Goal: Task Accomplishment & Management: Use online tool/utility

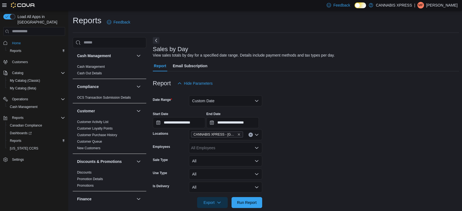
scroll to position [177, 0]
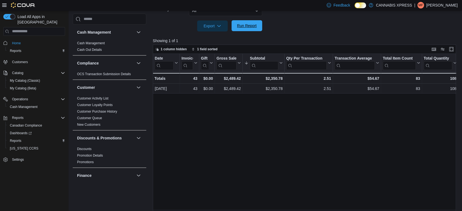
click at [242, 27] on span "Run Report" at bounding box center [247, 25] width 20 height 5
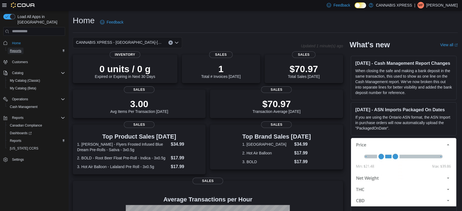
click at [18, 49] on span "Reports" at bounding box center [15, 51] width 11 height 4
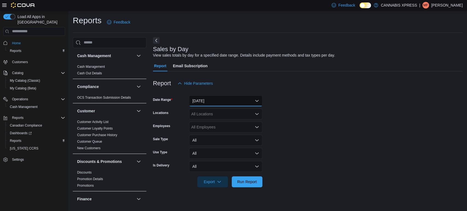
click at [217, 104] on button "Yesterday" at bounding box center [225, 100] width 73 height 11
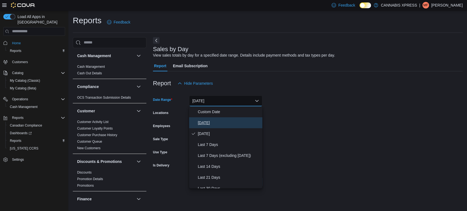
click at [206, 121] on span "Today" at bounding box center [229, 123] width 62 height 7
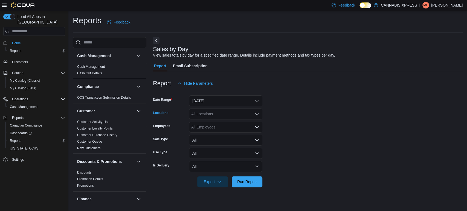
click at [210, 114] on div "All Locations" at bounding box center [225, 114] width 73 height 11
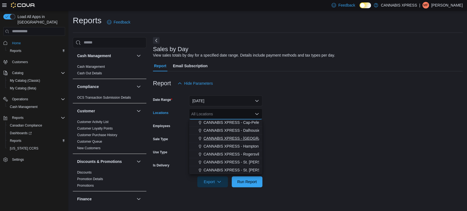
click at [244, 139] on span "CANNABIS XPRESS - Grand Bay-Westfield (Woolastook Drive)" at bounding box center [286, 138] width 164 height 5
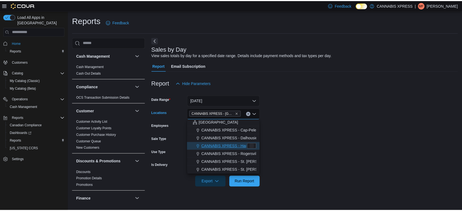
scroll to position [127, 0]
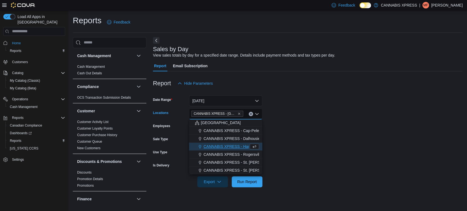
click at [295, 153] on form "Date Range Today Locations CANNABIS XPRESS - Grand Bay-Westfield (Woolastook Dr…" at bounding box center [308, 138] width 310 height 98
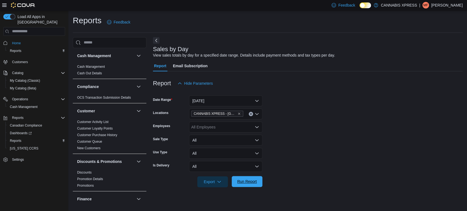
click at [249, 181] on span "Run Report" at bounding box center [247, 181] width 20 height 5
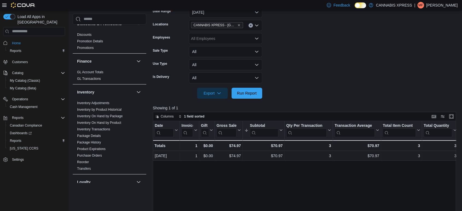
scroll to position [115, 0]
click at [114, 122] on link "Inventory On Hand by Product" at bounding box center [99, 122] width 44 height 4
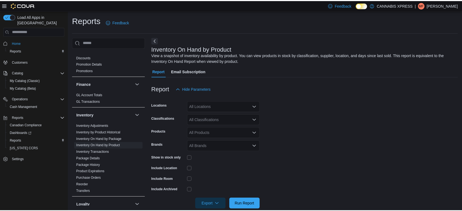
scroll to position [9, 0]
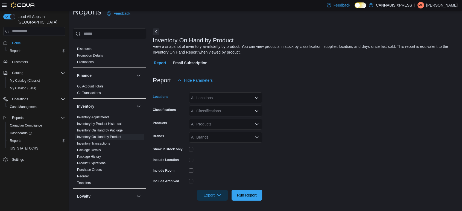
click at [226, 100] on div "All Locations" at bounding box center [225, 97] width 73 height 11
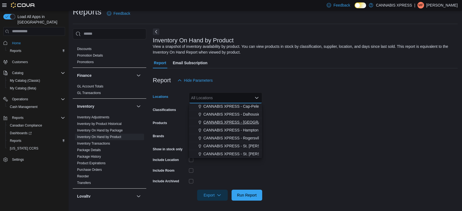
click at [236, 120] on span "CANNABIS XPRESS - Grand Bay-Westfield (Woolastook Drive)" at bounding box center [286, 122] width 164 height 5
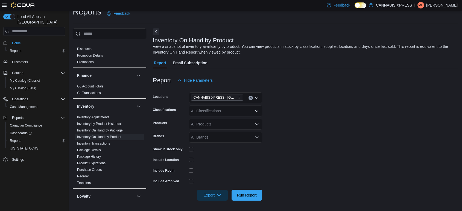
click at [285, 149] on form "Locations CANNABIS XPRESS - Grand Bay-Westfield (Woolastook Drive) Classificati…" at bounding box center [305, 143] width 305 height 115
click at [218, 109] on div "All Classifications" at bounding box center [225, 111] width 73 height 11
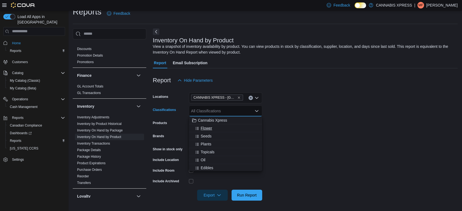
click at [212, 127] on div "Flower" at bounding box center [225, 128] width 67 height 5
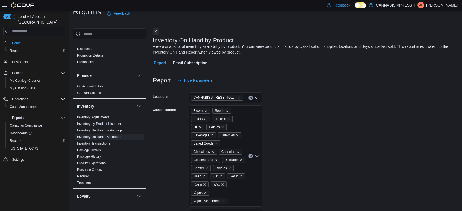
click at [312, 177] on form "Locations CANNABIS XPRESS - Grand Bay-Westfield (Woolastook Drive) Classificati…" at bounding box center [305, 188] width 305 height 205
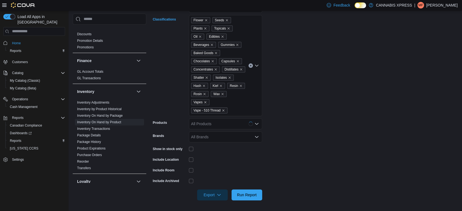
click at [234, 111] on div "Flower Seeds Plants Topicals Oil Edibles Beverages Gummies Baked Goods Chocolat…" at bounding box center [225, 65] width 73 height 101
click at [212, 159] on span "Pre-Rolls" at bounding box center [209, 158] width 16 height 5
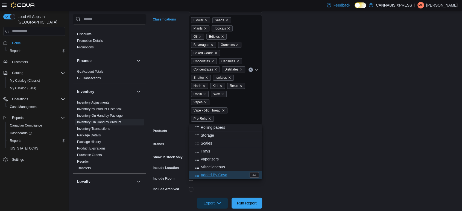
scroll to position [127, 0]
click at [295, 171] on form "Locations CANNABIS XPRESS - Grand Bay-Westfield (Woolastook Drive) Classificati…" at bounding box center [305, 101] width 305 height 213
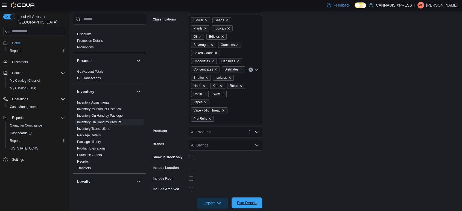
click at [249, 205] on span "Run Report" at bounding box center [247, 202] width 20 height 5
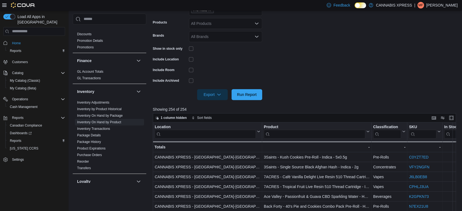
scroll to position [218, 0]
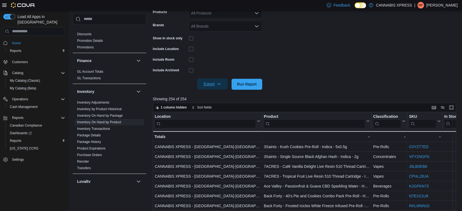
click at [206, 87] on span "Export" at bounding box center [213, 84] width 24 height 11
click at [211, 94] on span "Export to Excel" at bounding box center [213, 95] width 25 height 4
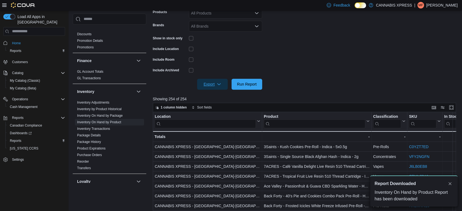
scroll to position [0, 0]
